Goal: Information Seeking & Learning: Learn about a topic

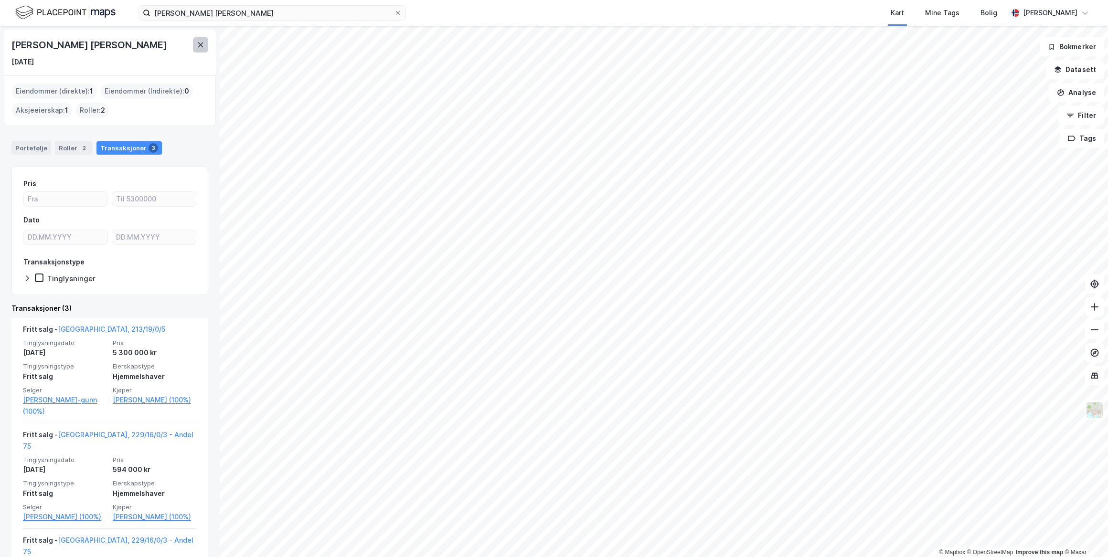
scroll to position [87, 0]
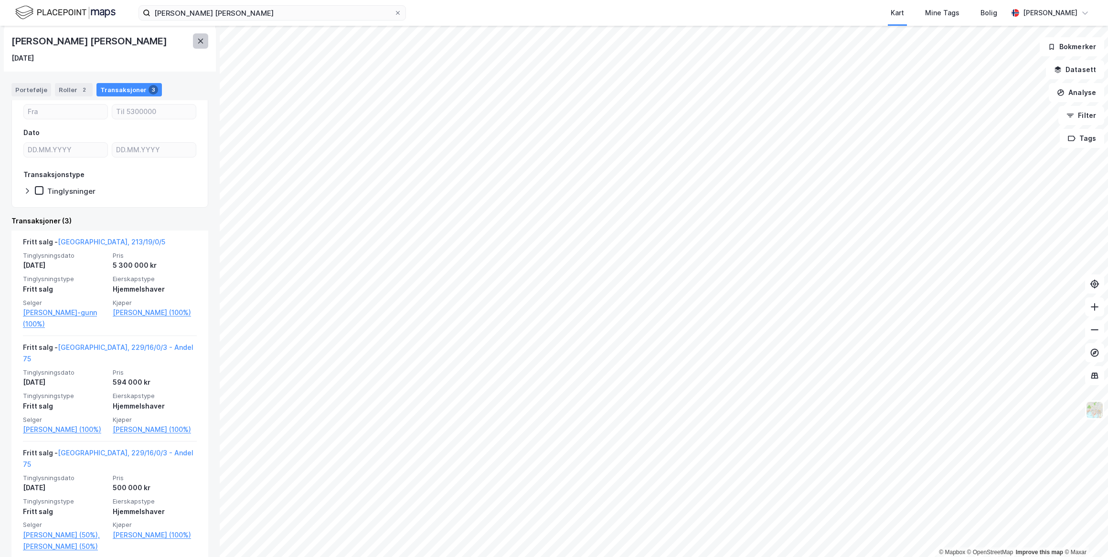
click at [203, 39] on icon at bounding box center [200, 41] width 5 height 5
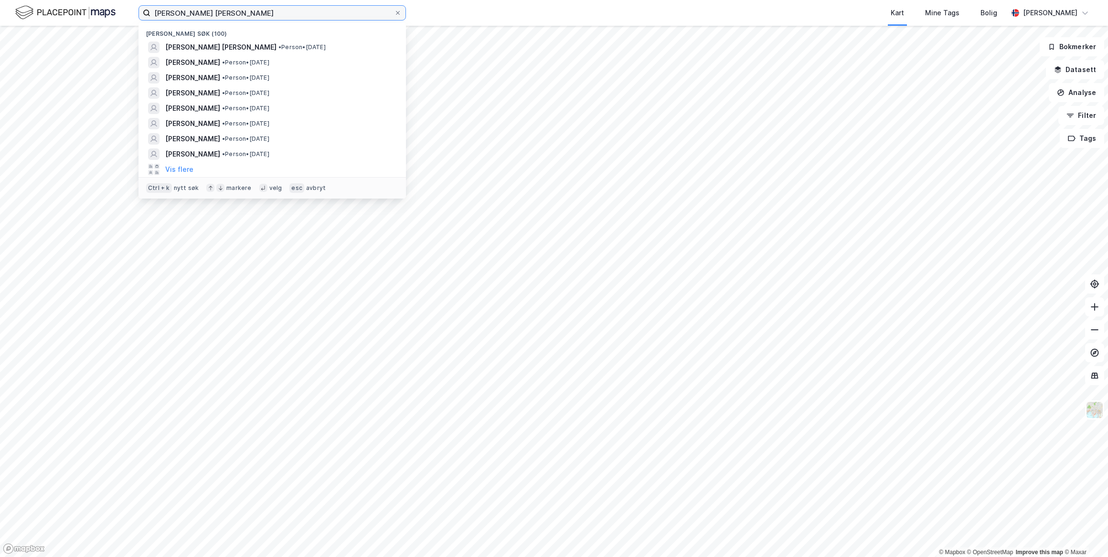
drag, startPoint x: 239, startPoint y: 11, endPoint x: 60, endPoint y: 10, distance: 179.1
click at [60, 10] on div "[PERSON_NAME] [PERSON_NAME] søk (100) [PERSON_NAME] [PERSON_NAME] • Person • [D…" at bounding box center [554, 13] width 1108 height 26
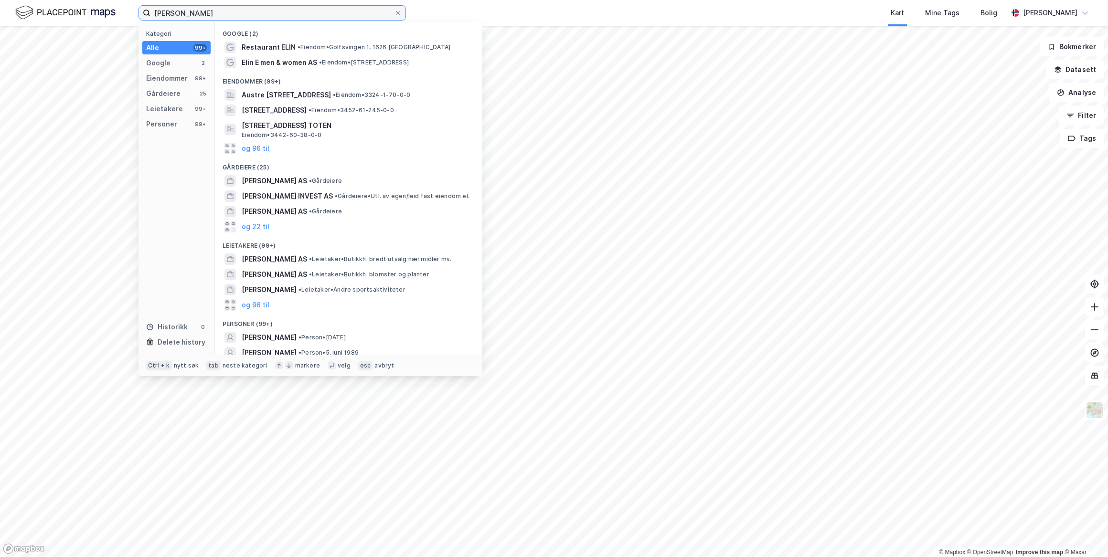
type input "[PERSON_NAME]"
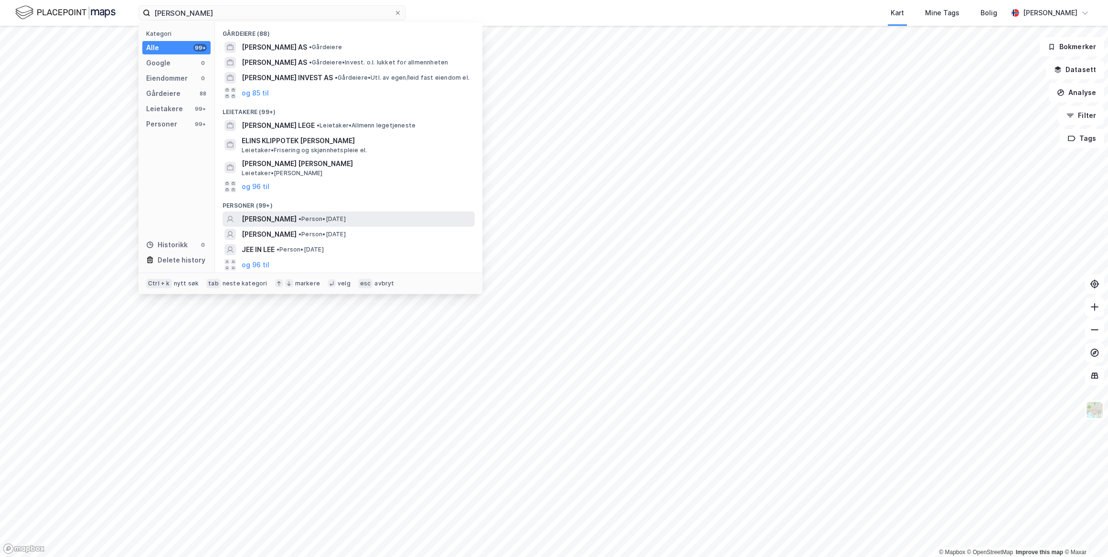
click at [260, 217] on span "[PERSON_NAME]" at bounding box center [269, 218] width 55 height 11
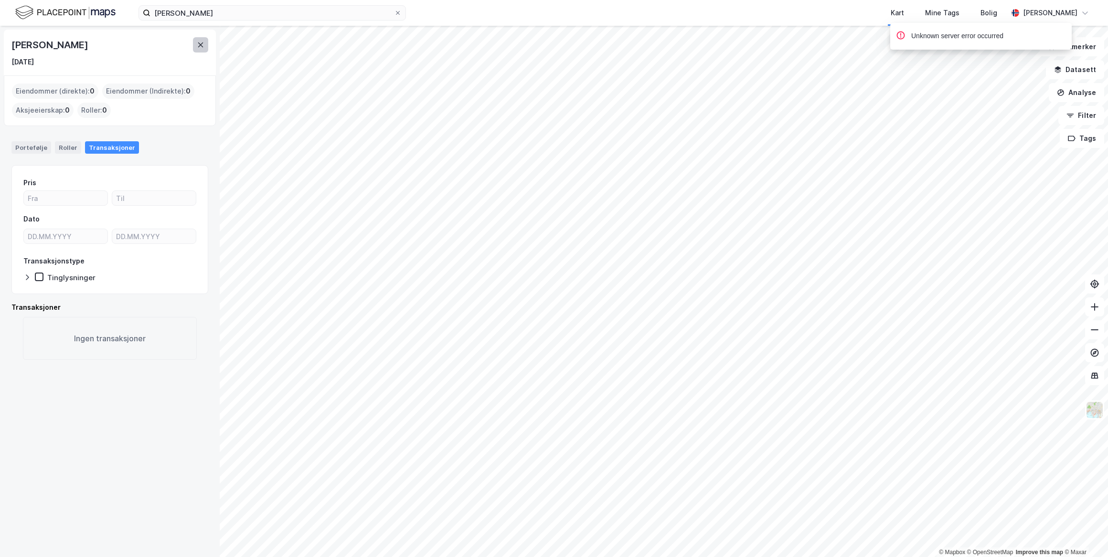
click at [202, 41] on icon at bounding box center [201, 45] width 8 height 8
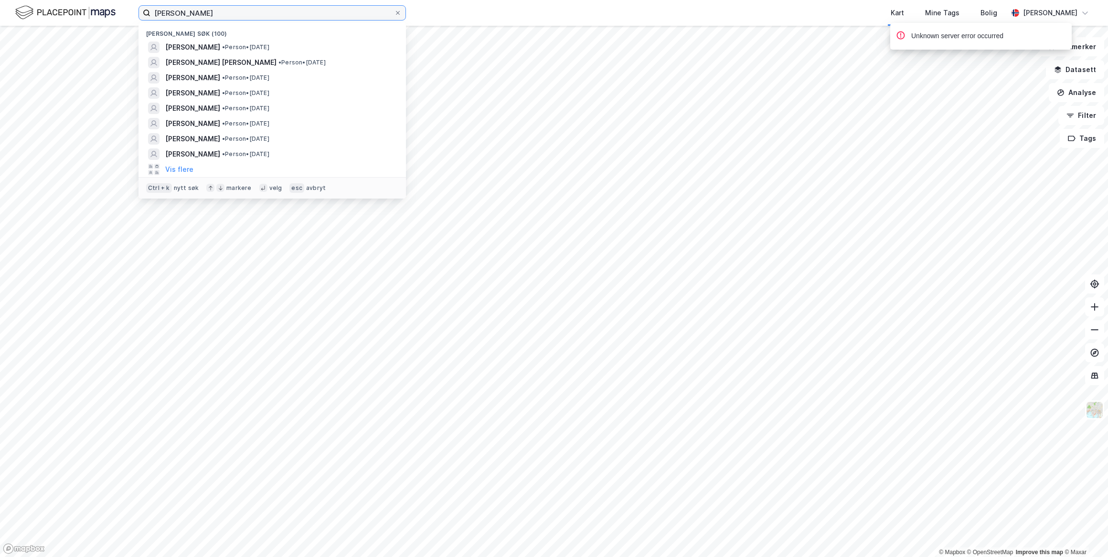
drag, startPoint x: 193, startPoint y: 14, endPoint x: 143, endPoint y: 13, distance: 50.2
click at [143, 13] on label "[PERSON_NAME]" at bounding box center [272, 12] width 267 height 15
paste input "[STREET_ADDRESS]"
type input "[STREET_ADDRESS]"
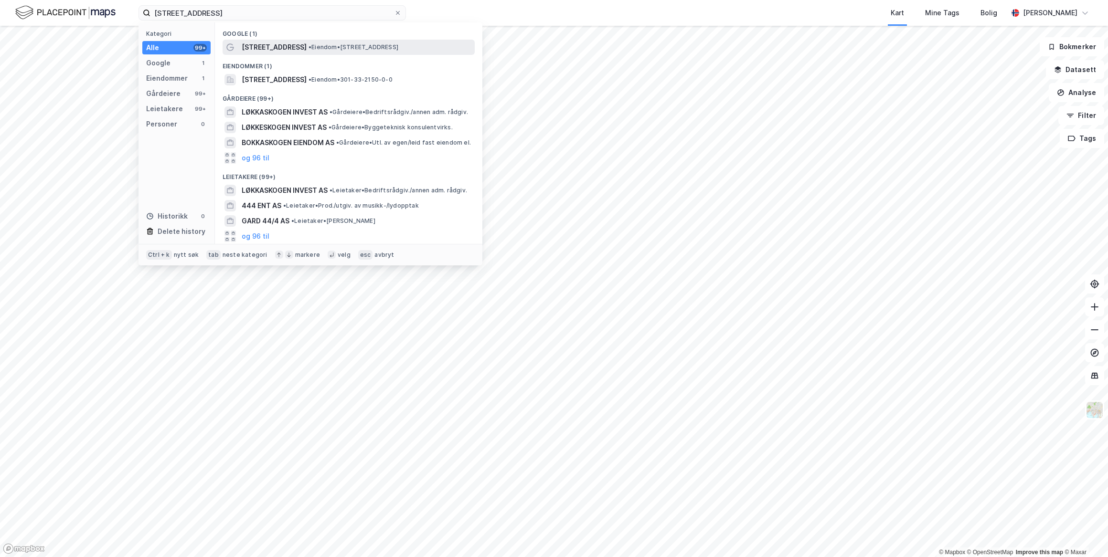
click at [285, 48] on span "[STREET_ADDRESS]" at bounding box center [274, 47] width 65 height 11
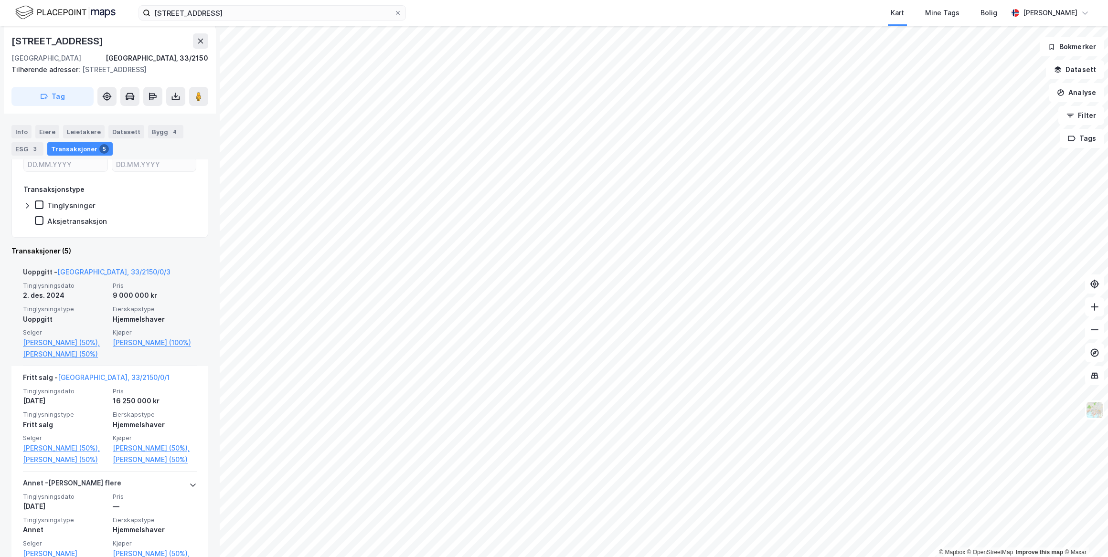
scroll to position [217, 0]
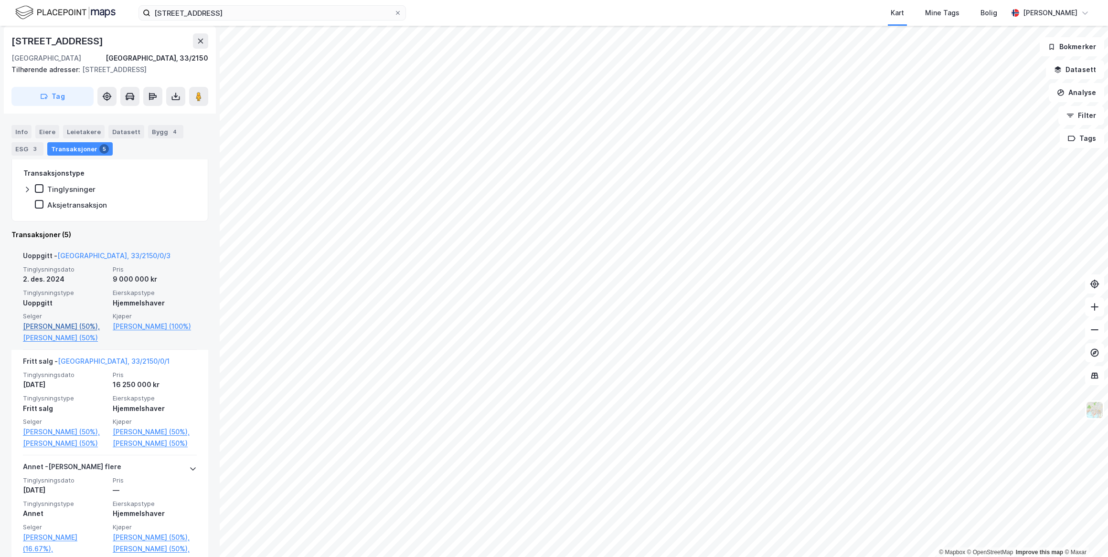
click at [37, 327] on link "[PERSON_NAME] (50%)," at bounding box center [65, 326] width 84 height 11
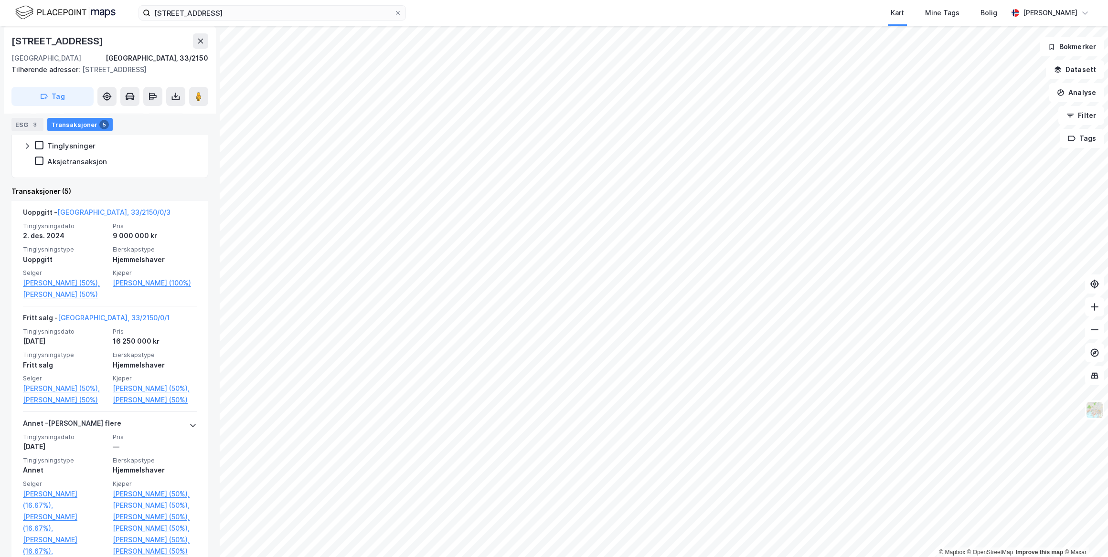
scroll to position [217, 0]
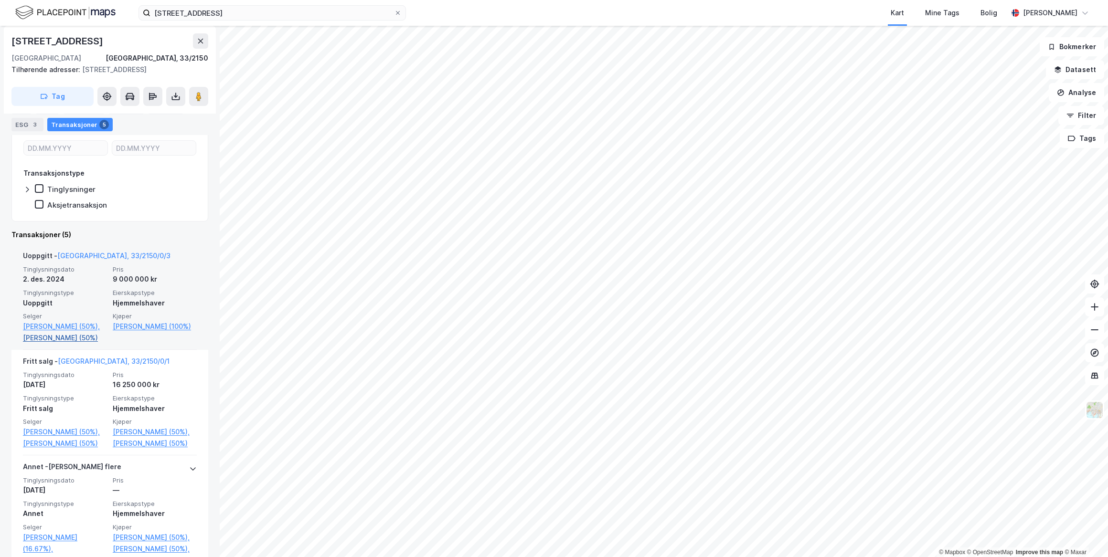
click at [33, 344] on link "[PERSON_NAME] (50%)" at bounding box center [65, 337] width 84 height 11
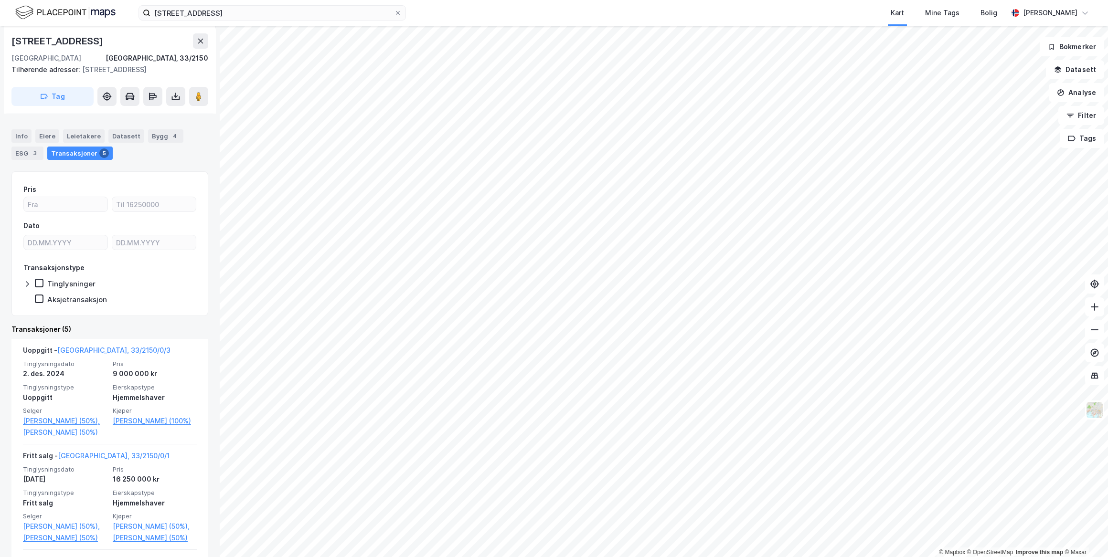
scroll to position [173, 0]
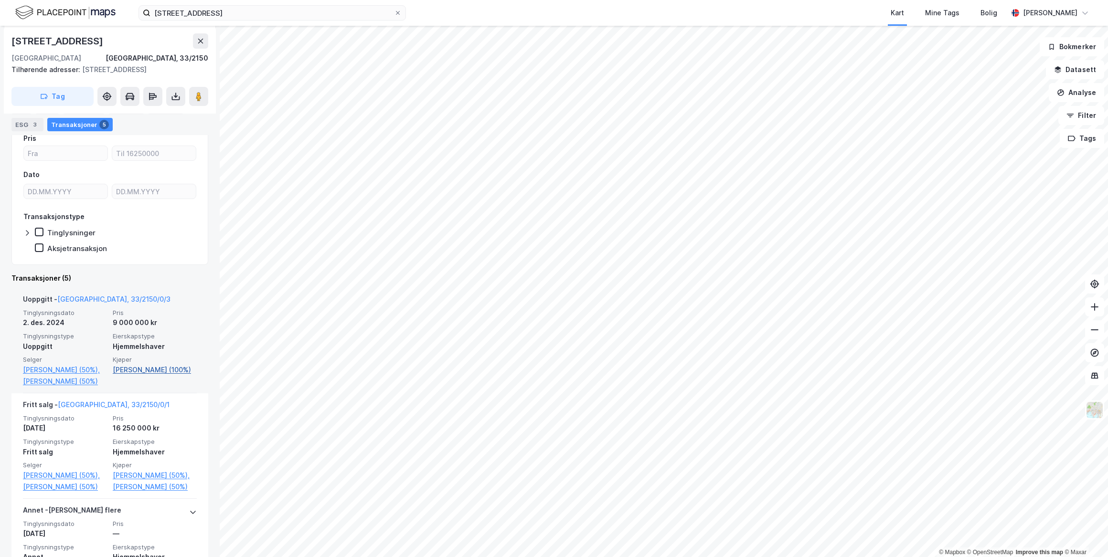
click at [121, 372] on link "[PERSON_NAME] (100%)" at bounding box center [155, 369] width 84 height 11
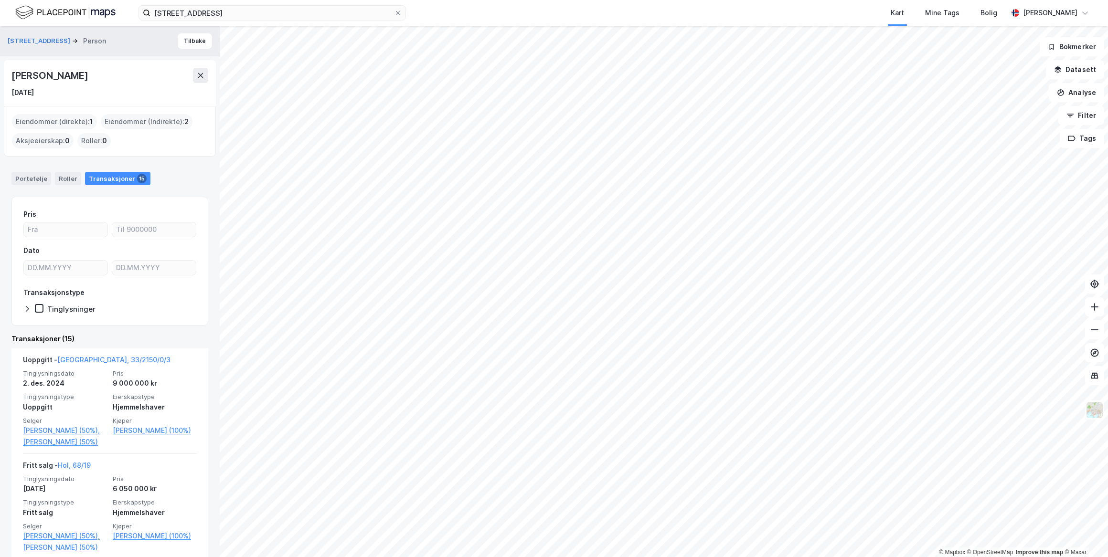
click at [139, 73] on div "[PERSON_NAME]" at bounding box center [109, 75] width 197 height 15
drag, startPoint x: 136, startPoint y: 75, endPoint x: 12, endPoint y: 76, distance: 123.7
click at [12, 76] on div "[PERSON_NAME]" at bounding box center [109, 75] width 197 height 15
drag, startPoint x: 12, startPoint y: 76, endPoint x: 107, endPoint y: 76, distance: 95.5
copy div "[PERSON_NAME]"
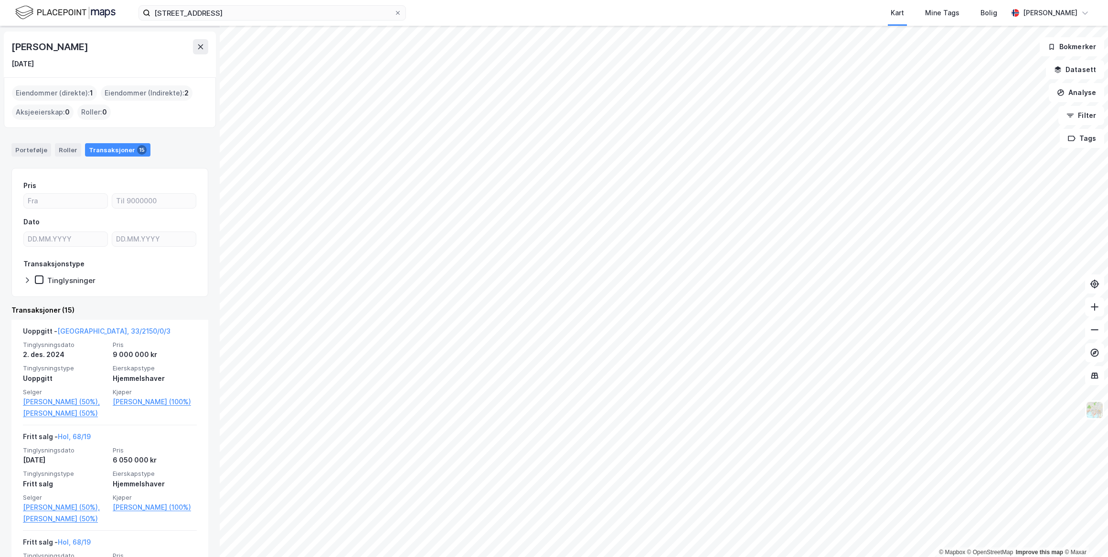
scroll to position [130, 0]
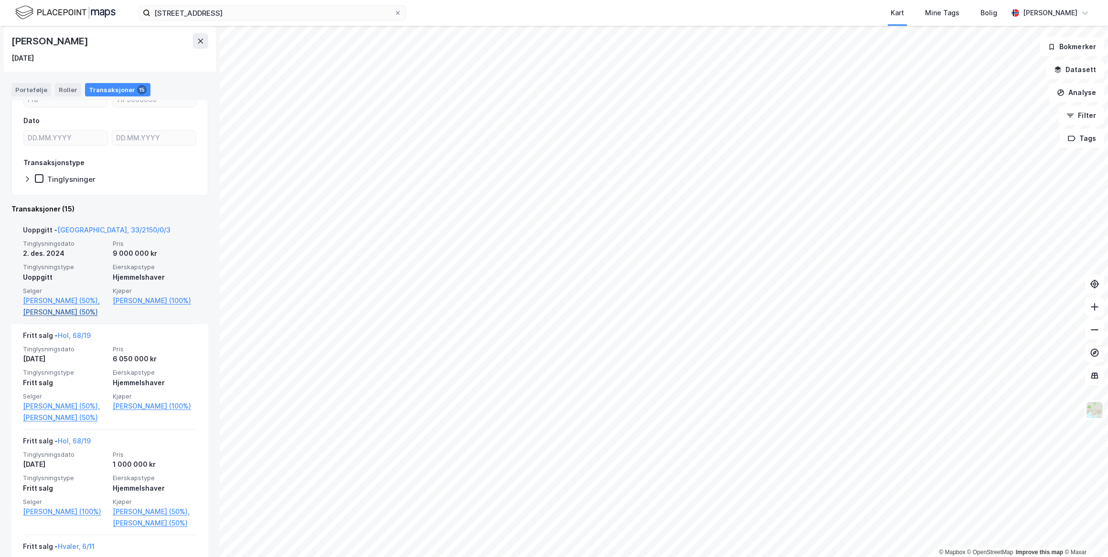
click at [42, 318] on link "[PERSON_NAME] (50%)" at bounding box center [65, 312] width 84 height 11
click at [38, 302] on link "[PERSON_NAME] (50%)," at bounding box center [65, 300] width 84 height 11
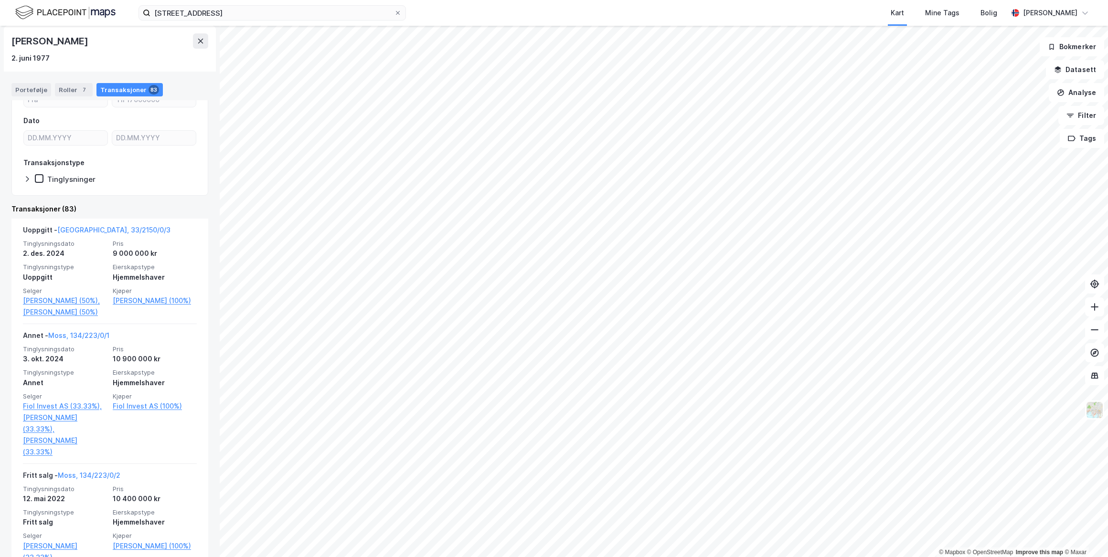
drag, startPoint x: 124, startPoint y: 42, endPoint x: 1, endPoint y: 40, distance: 122.8
click at [1, 40] on div "Løkkaskogen 44a [PERSON_NAME] [PERSON_NAME] [DATE] Eiendommer (direkte) : 0 Eie…" at bounding box center [110, 292] width 220 height 532
click at [52, 39] on div "[PERSON_NAME]" at bounding box center [50, 40] width 78 height 15
drag, startPoint x: 14, startPoint y: 38, endPoint x: 116, endPoint y: 39, distance: 101.3
click at [90, 39] on div "[PERSON_NAME]" at bounding box center [50, 40] width 78 height 15
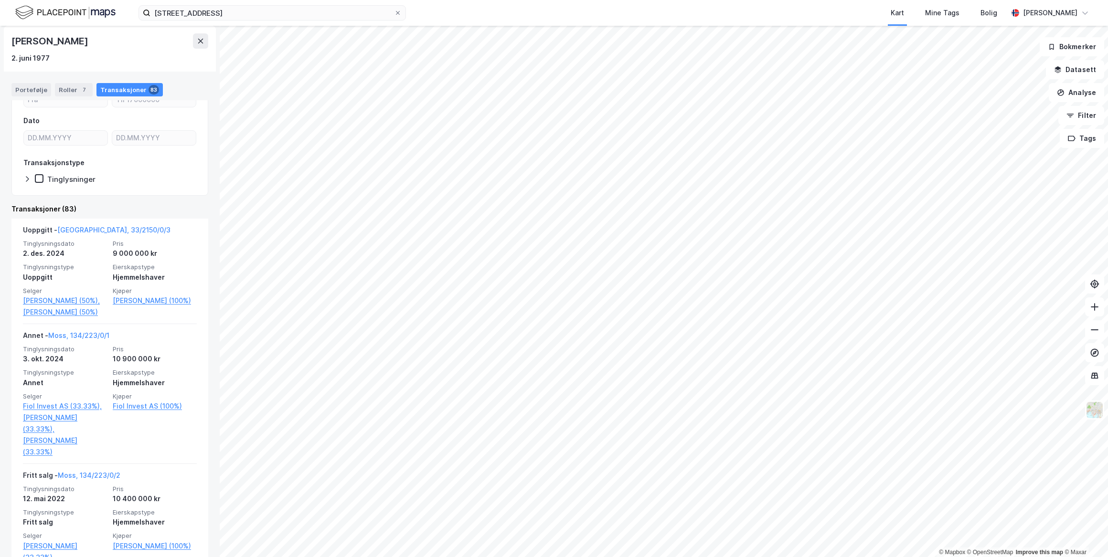
drag, startPoint x: 116, startPoint y: 39, endPoint x: 106, endPoint y: 39, distance: 10.0
copy div "[PERSON_NAME]"
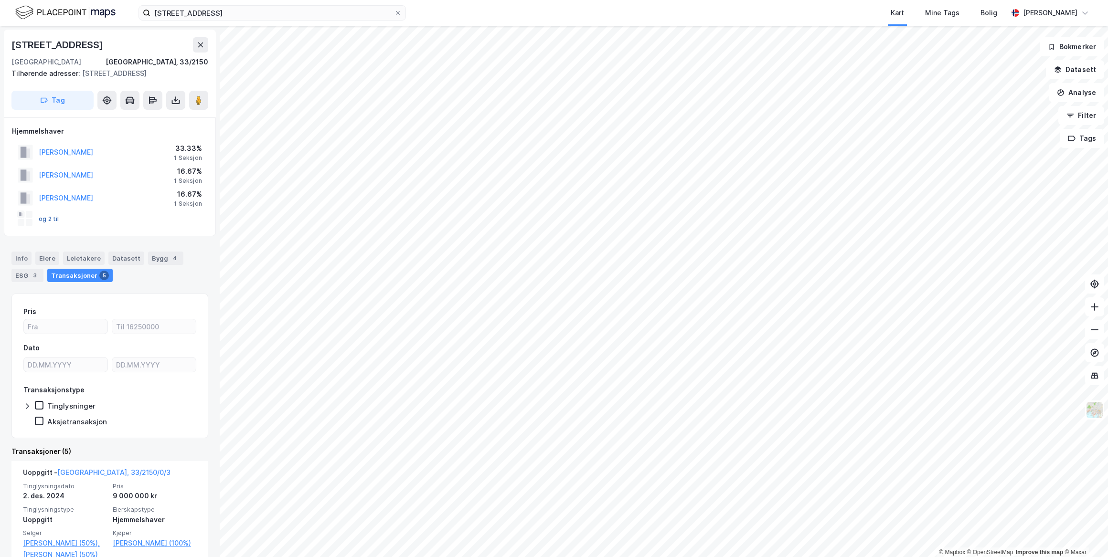
click at [0, 0] on button "og 2 til" at bounding box center [0, 0] width 0 height 0
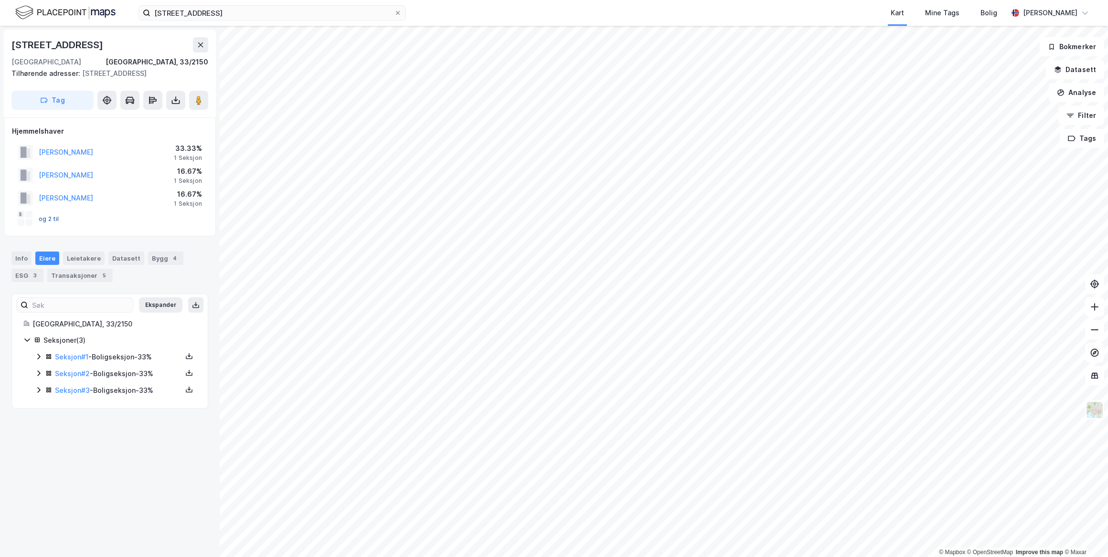
click at [0, 0] on button "og 2 til" at bounding box center [0, 0] width 0 height 0
click at [83, 357] on link "Seksjon # 1" at bounding box center [71, 357] width 33 height 8
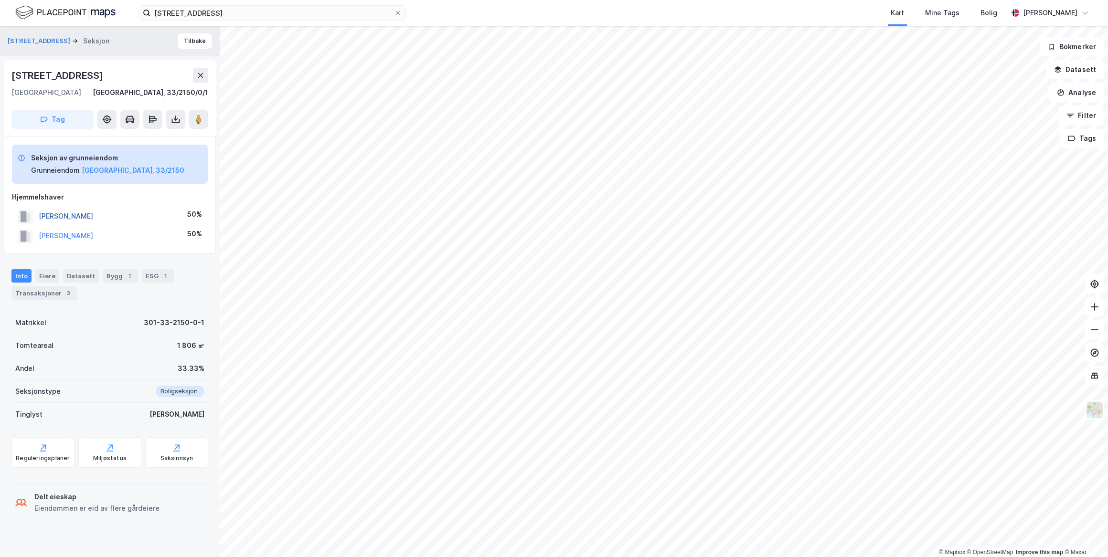
click at [0, 0] on button "[PERSON_NAME]" at bounding box center [0, 0] width 0 height 0
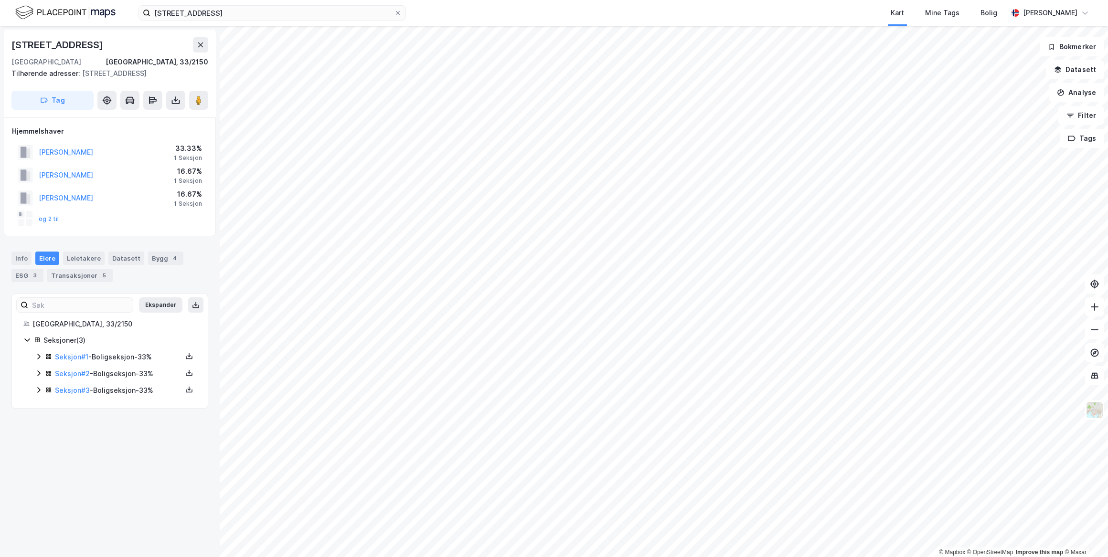
click at [69, 379] on div "Seksjon # 2 - Boligseksjon - 33%" at bounding box center [118, 373] width 127 height 11
click at [139, 407] on link "[PERSON_NAME]" at bounding box center [128, 407] width 54 height 8
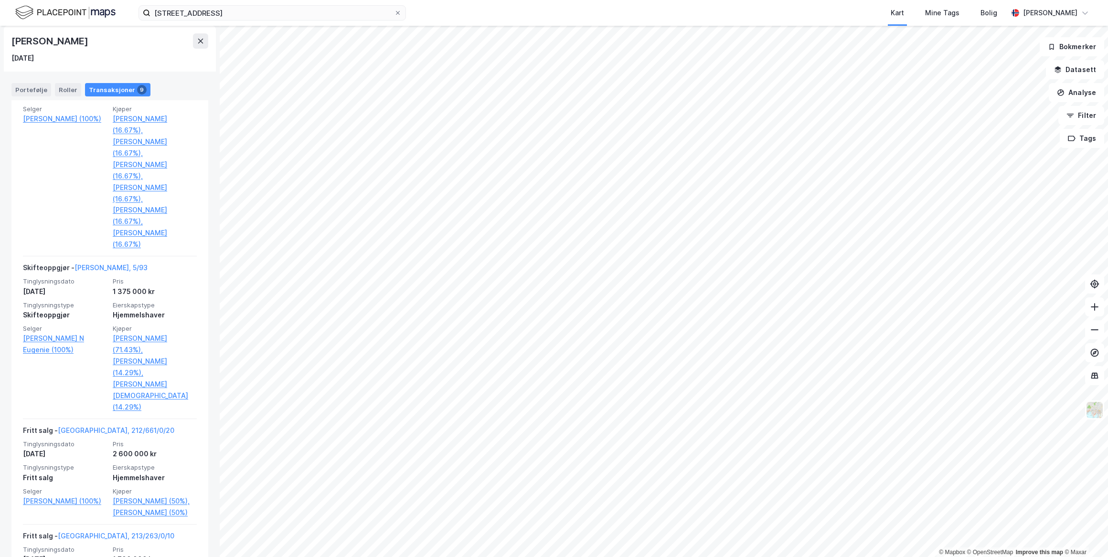
scroll to position [998, 0]
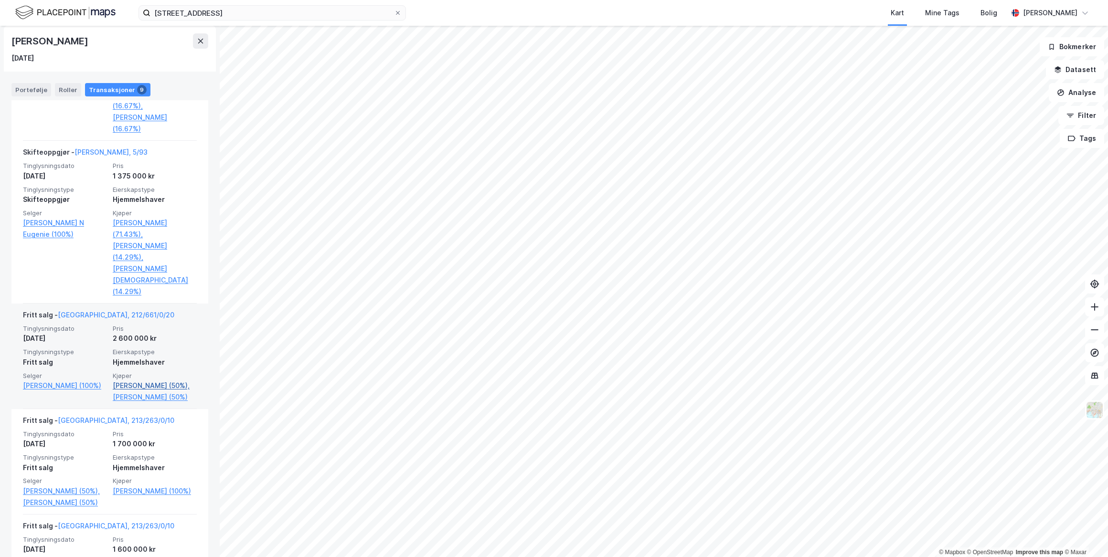
click at [156, 387] on link "[PERSON_NAME] (50%)," at bounding box center [155, 385] width 84 height 11
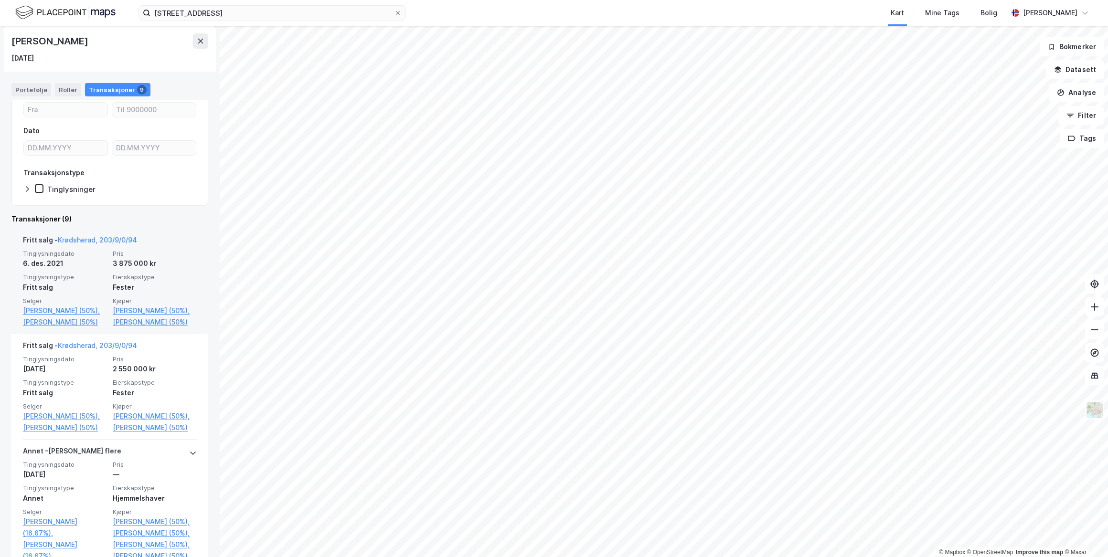
scroll to position [107, 0]
